Goal: Obtain resource: Download file/media

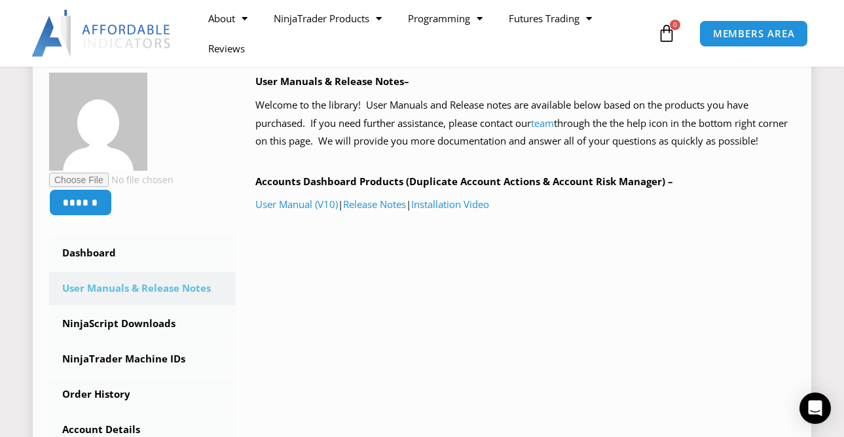
scroll to position [365, 0]
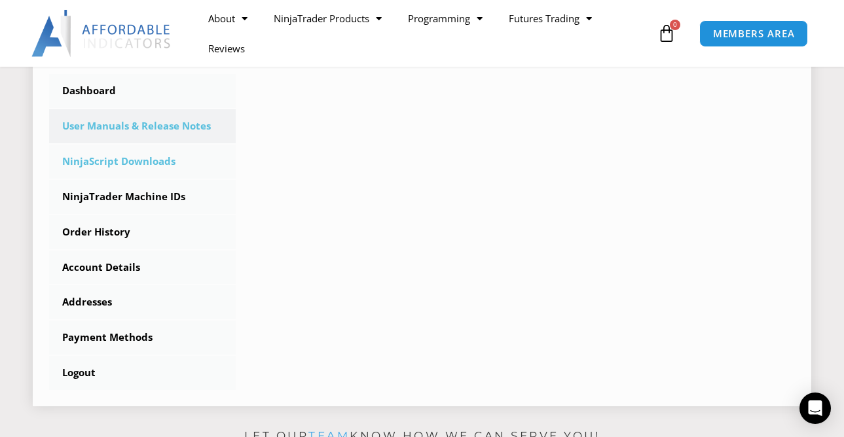
click at [119, 161] on link "NinjaScript Downloads" at bounding box center [142, 162] width 187 height 34
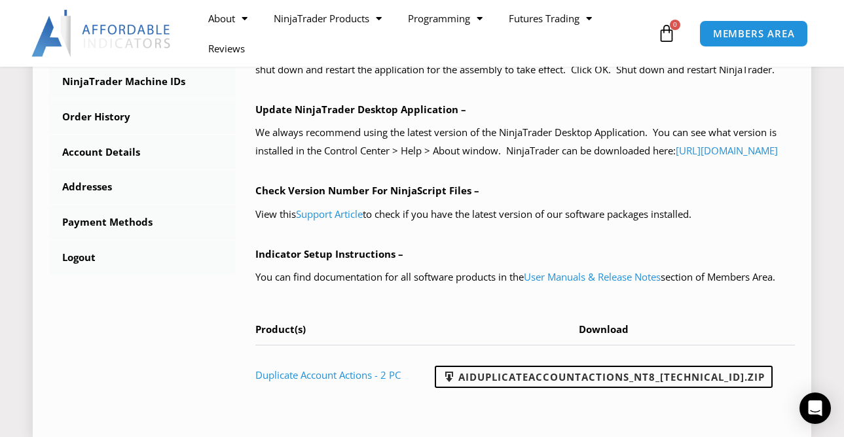
scroll to position [481, 0]
click at [557, 283] on link "User Manuals & Release Notes" at bounding box center [592, 276] width 137 height 13
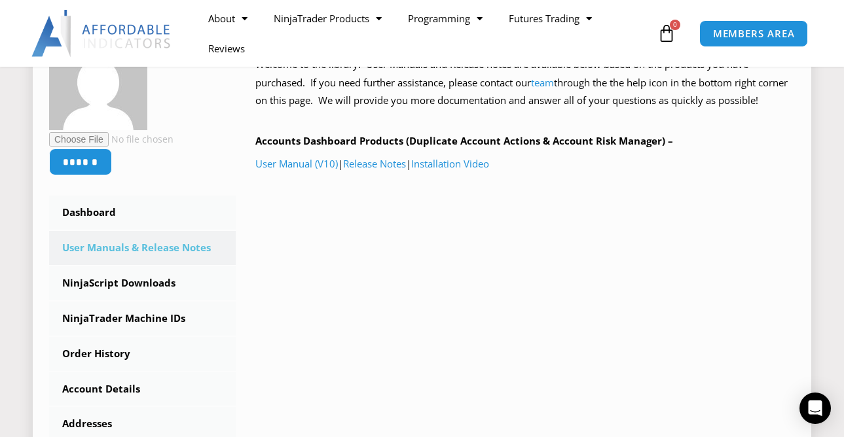
scroll to position [177, 0]
